Goal: Complete application form

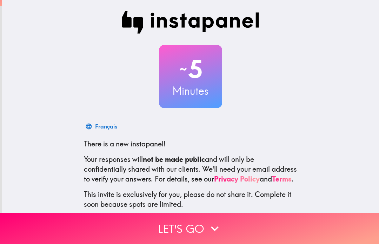
click at [92, 237] on button "Let's go" at bounding box center [189, 228] width 379 height 31
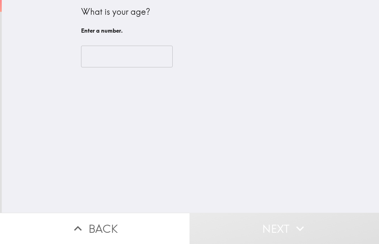
click at [102, 55] on input "number" at bounding box center [127, 57] width 92 height 22
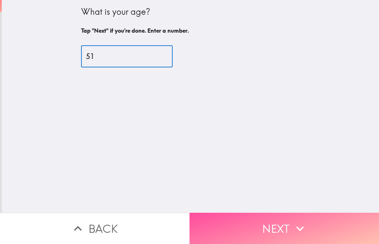
type input "51"
click at [275, 224] on button "Next" at bounding box center [283, 228] width 189 height 31
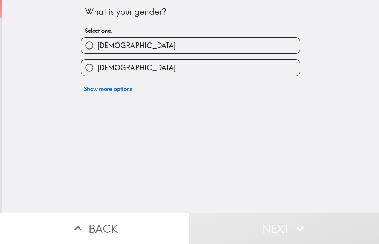
click at [89, 70] on input "[DEMOGRAPHIC_DATA]" at bounding box center [89, 68] width 16 height 16
radio input "true"
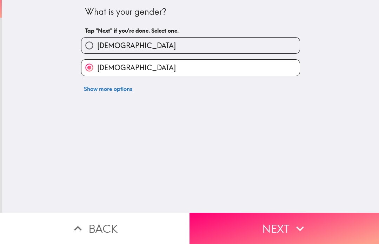
click at [249, 229] on button "Next" at bounding box center [283, 228] width 189 height 31
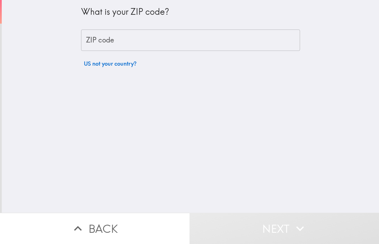
click at [102, 40] on div "ZIP code ZIP code" at bounding box center [190, 40] width 219 height 22
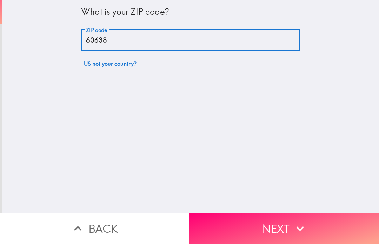
type input "60638"
click at [262, 224] on button "Next" at bounding box center [283, 228] width 189 height 31
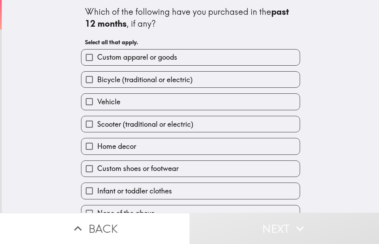
click at [97, 57] on input "Custom apparel or goods" at bounding box center [89, 57] width 16 height 16
checkbox input "true"
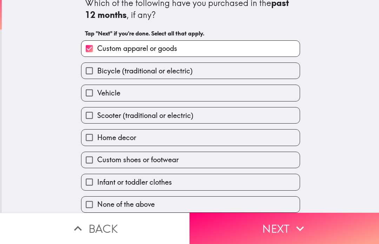
scroll to position [11, 0]
click at [251, 223] on button "Next" at bounding box center [283, 228] width 189 height 31
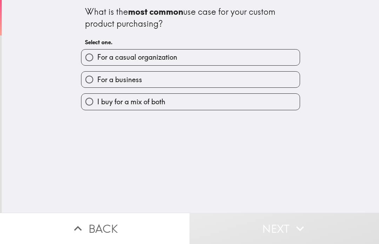
click at [90, 78] on input "For a business" at bounding box center [89, 80] width 16 height 16
radio input "true"
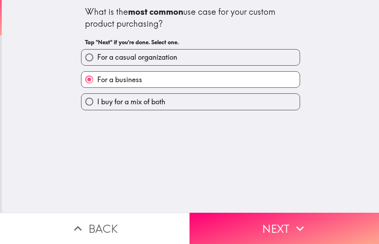
click at [100, 101] on span "I buy for a mix of both" at bounding box center [131, 102] width 68 height 10
click at [97, 101] on input "I buy for a mix of both" at bounding box center [89, 102] width 16 height 16
radio input "true"
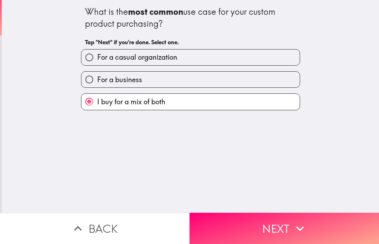
click at [234, 237] on button "Next" at bounding box center [283, 228] width 189 height 31
